Goal: Information Seeking & Learning: Learn about a topic

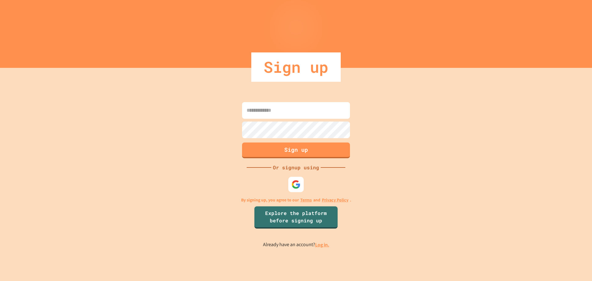
click at [325, 245] on link "Log in." at bounding box center [322, 245] width 14 height 6
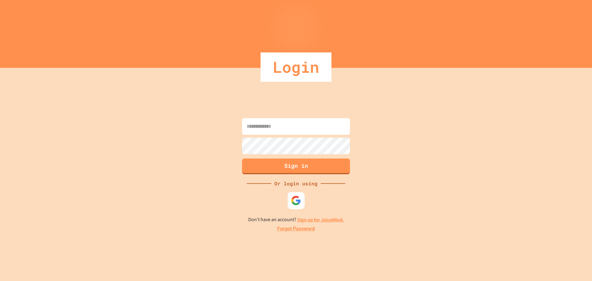
click at [295, 204] on img at bounding box center [296, 200] width 10 height 10
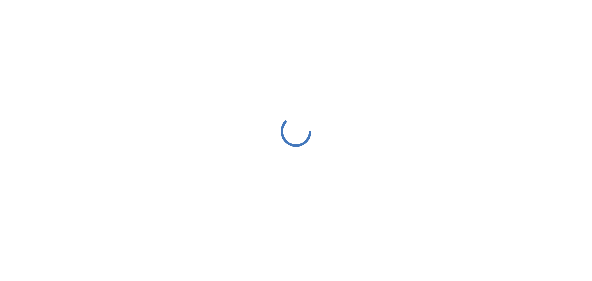
click at [301, 197] on div at bounding box center [296, 131] width 592 height 263
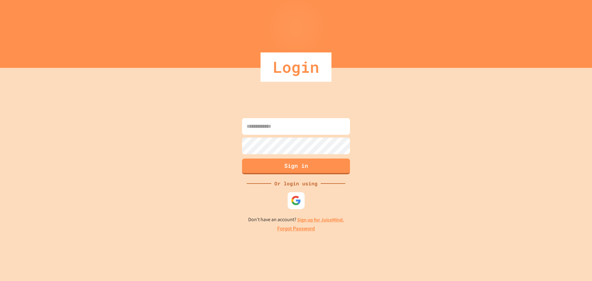
click at [297, 196] on img at bounding box center [296, 200] width 10 height 10
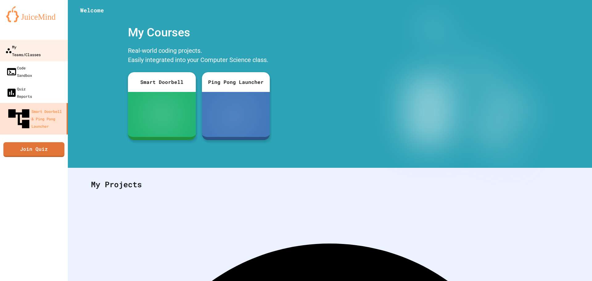
click at [17, 51] on link "My Teams/Classes" at bounding box center [34, 51] width 70 height 22
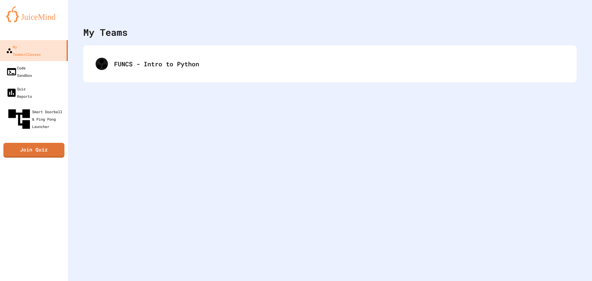
click at [163, 49] on div "FUNCS - Intro to Python" at bounding box center [330, 63] width 494 height 37
click at [164, 69] on div "FUNCS - Intro to Python" at bounding box center [329, 64] width 481 height 25
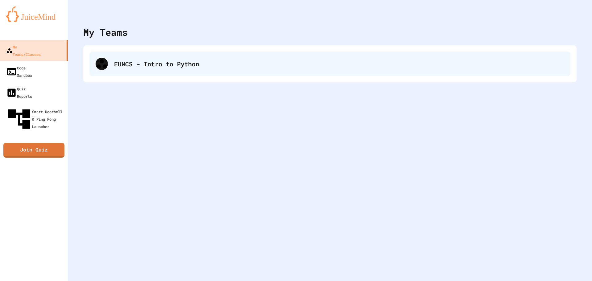
click at [162, 63] on div "FUNCS - Intro to Python" at bounding box center [339, 63] width 450 height 9
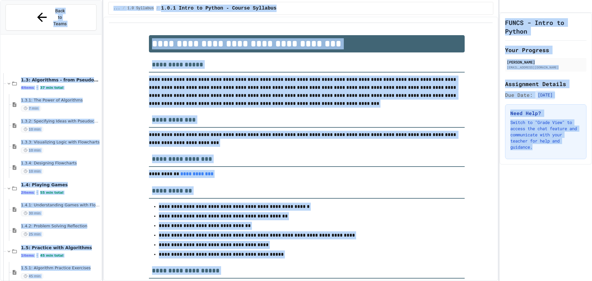
scroll to position [216, 0]
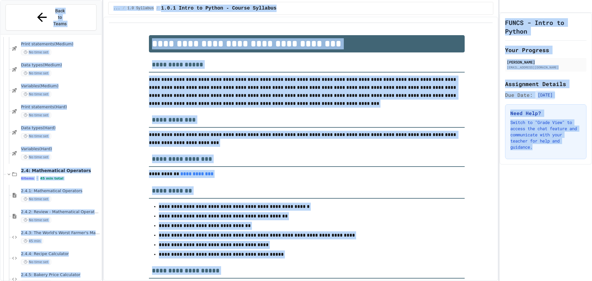
scroll to position [1054, 0]
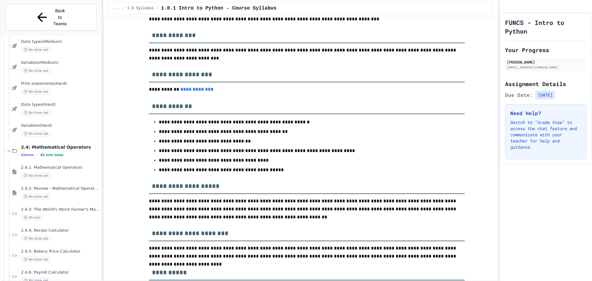
scroll to position [93, 0]
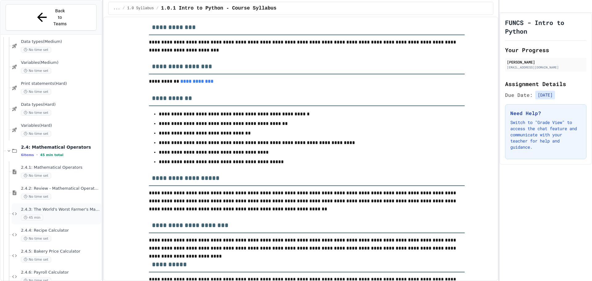
click at [89, 203] on div "2.4.3: The World's Worst [PERSON_NAME] Market 45 min" at bounding box center [57, 213] width 90 height 21
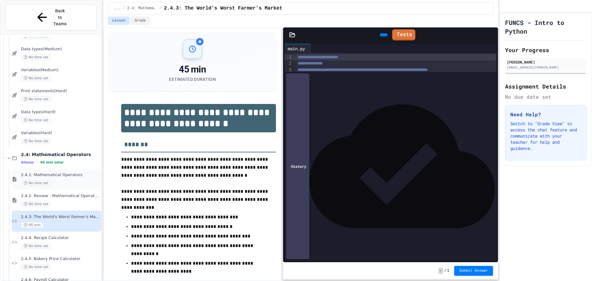
click at [62, 172] on span "2.4.1: Mathematical Operators" at bounding box center [60, 174] width 79 height 5
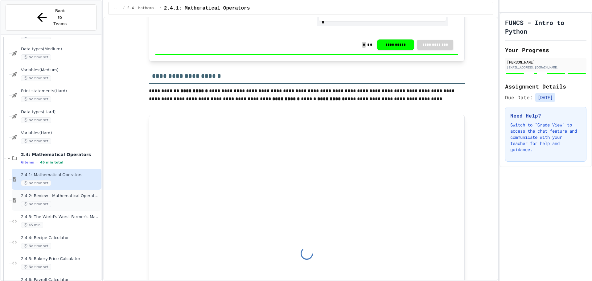
scroll to position [617, 0]
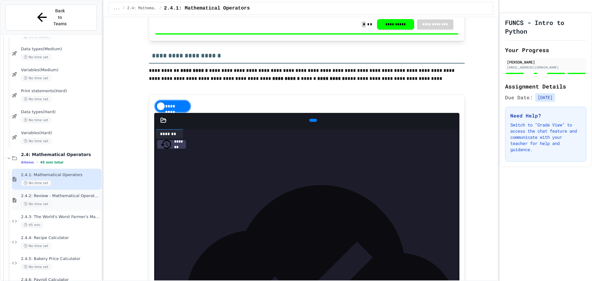
click at [68, 193] on span "2.4.2: Review - Mathematical Operators" at bounding box center [60, 195] width 79 height 5
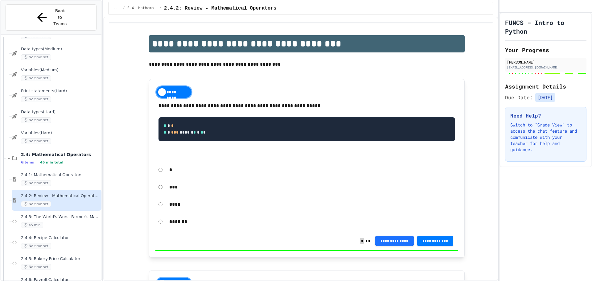
type input "***"
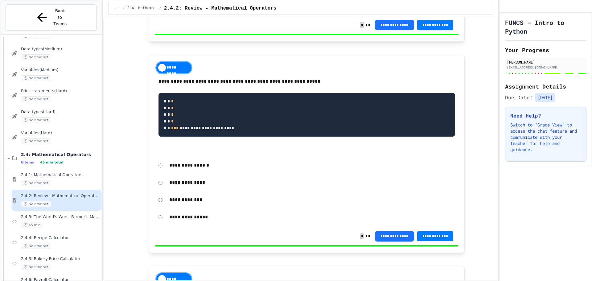
type input "*"
type input "***"
type input "*"
type input "***"
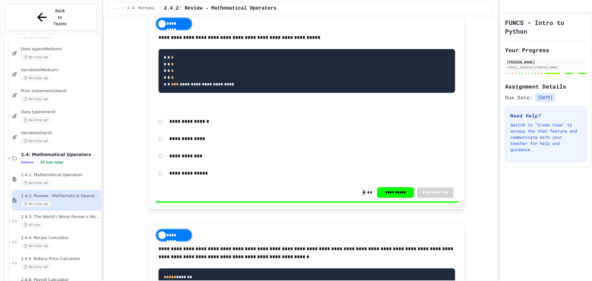
scroll to position [339, 0]
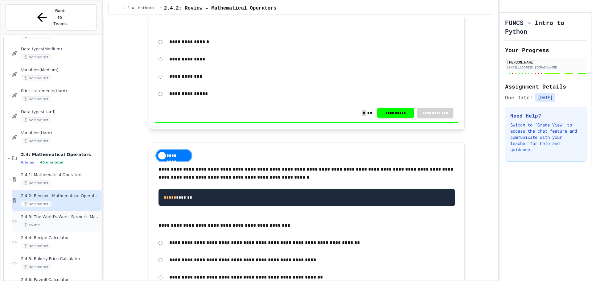
click at [55, 214] on span "2.4.3: The World's Worst Farmer's Market" at bounding box center [60, 216] width 79 height 5
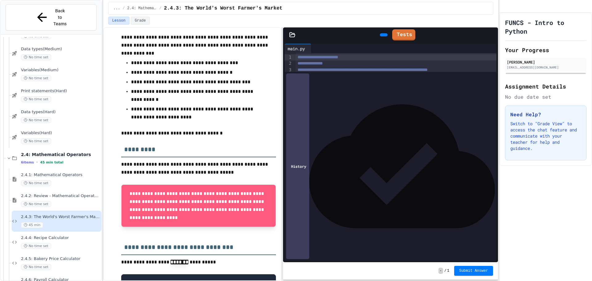
scroll to position [185, 0]
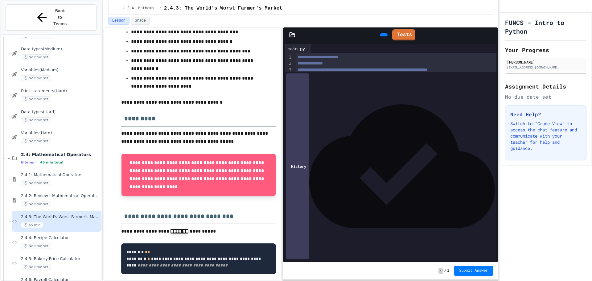
click at [315, 142] on div "*" at bounding box center [396, 138] width 201 height 6
click at [478, 269] on span "Submit Answer" at bounding box center [473, 270] width 29 height 5
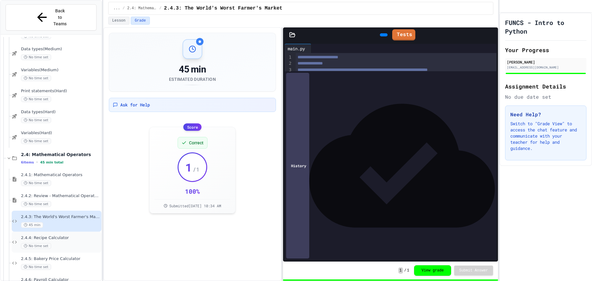
click at [53, 243] on div "No time set" at bounding box center [60, 246] width 79 height 6
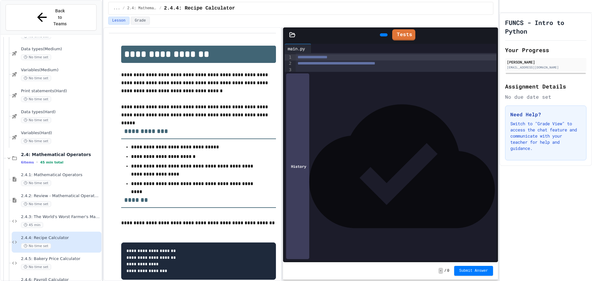
scroll to position [27, 0]
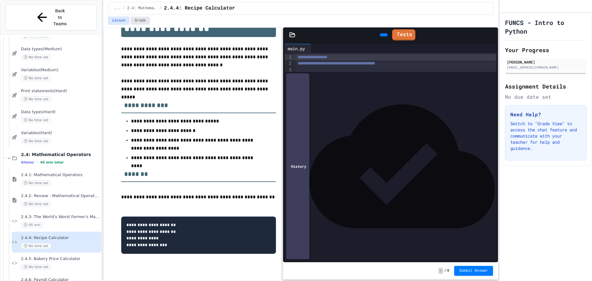
click at [145, 19] on button "Grade" at bounding box center [140, 21] width 19 height 8
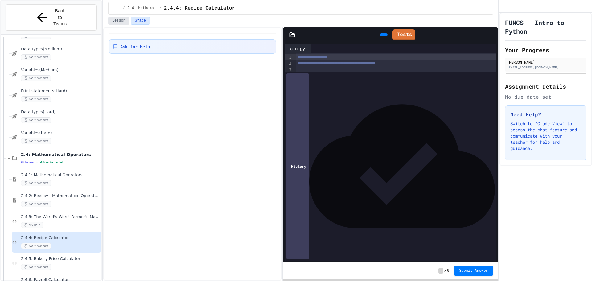
click at [121, 17] on button "Lesson" at bounding box center [118, 21] width 21 height 8
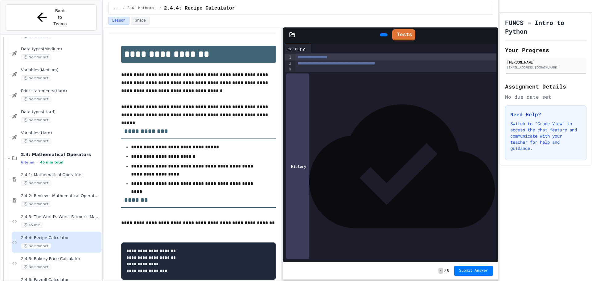
scroll to position [27, 0]
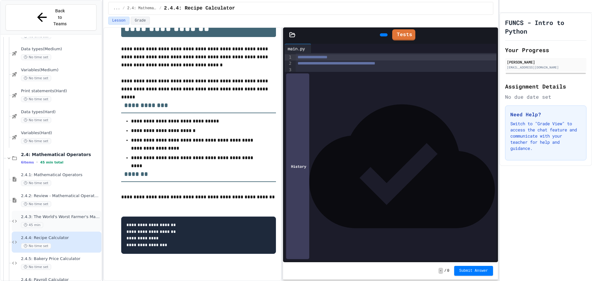
click at [51, 214] on span "2.4.3: The World's Worst Farmer's Market" at bounding box center [60, 216] width 79 height 5
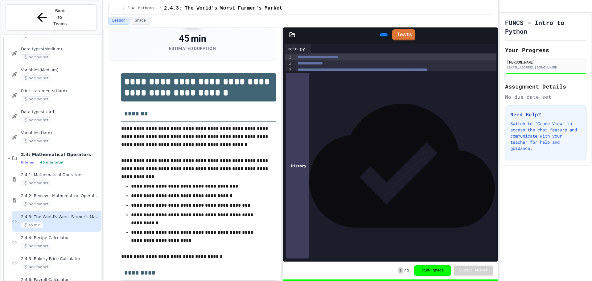
drag, startPoint x: 192, startPoint y: 187, endPoint x: 200, endPoint y: 181, distance: 10.1
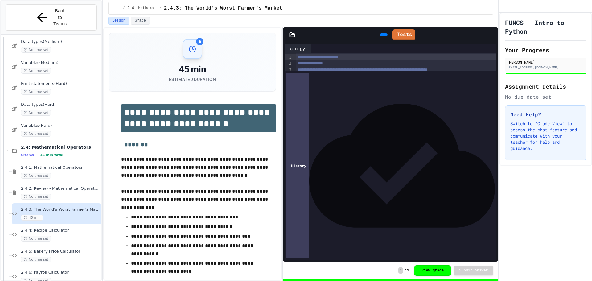
click at [72, 228] on span "2.4.4: Recipe Calculator" at bounding box center [60, 230] width 79 height 5
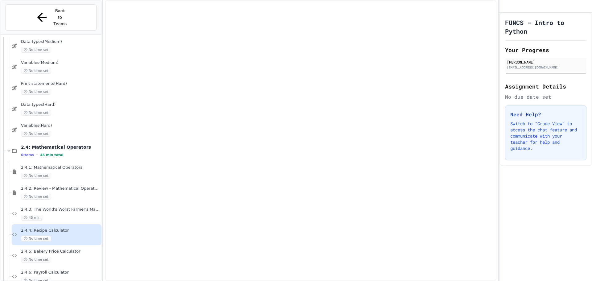
scroll to position [1047, 0]
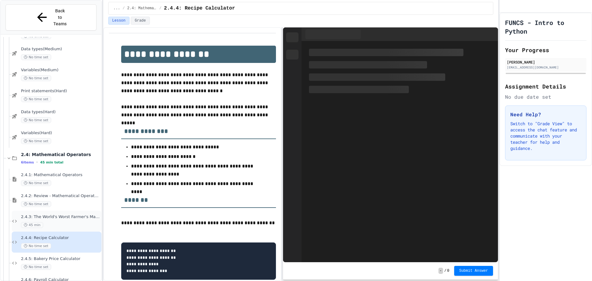
click at [57, 214] on span "2.4.3: The World's Worst Farmer's Market" at bounding box center [60, 216] width 79 height 5
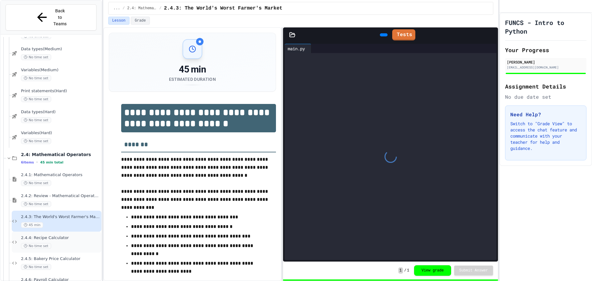
click at [59, 232] on div "2.4.4: Recipe Calculator No time set" at bounding box center [57, 242] width 90 height 21
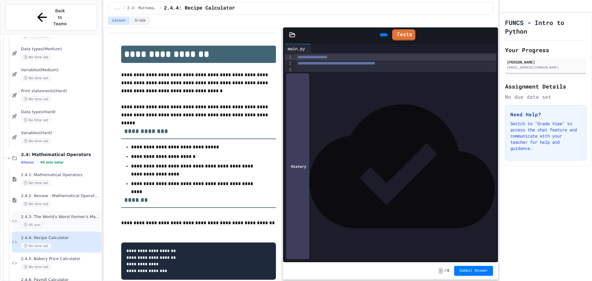
click at [70, 214] on div "2.4.3: The World's Worst [PERSON_NAME] Market 45 min" at bounding box center [60, 221] width 79 height 14
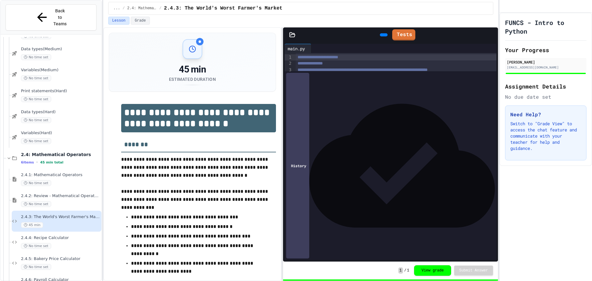
drag, startPoint x: 321, startPoint y: 177, endPoint x: 320, endPoint y: 172, distance: 4.8
click at [320, 161] on div "**********" at bounding box center [396, 107] width 201 height 108
click at [456, 154] on div "***** * ** *" at bounding box center [392, 150] width 192 height 6
click at [449, 160] on div "**********" at bounding box center [396, 157] width 201 height 6
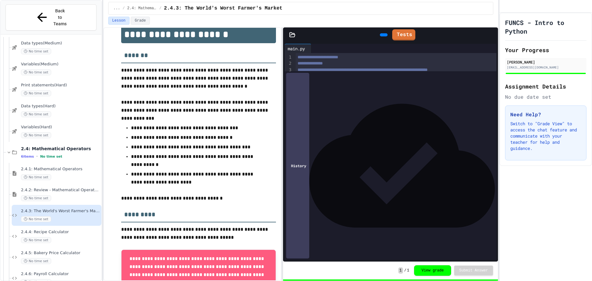
scroll to position [1054, 0]
